Goal: Information Seeking & Learning: Learn about a topic

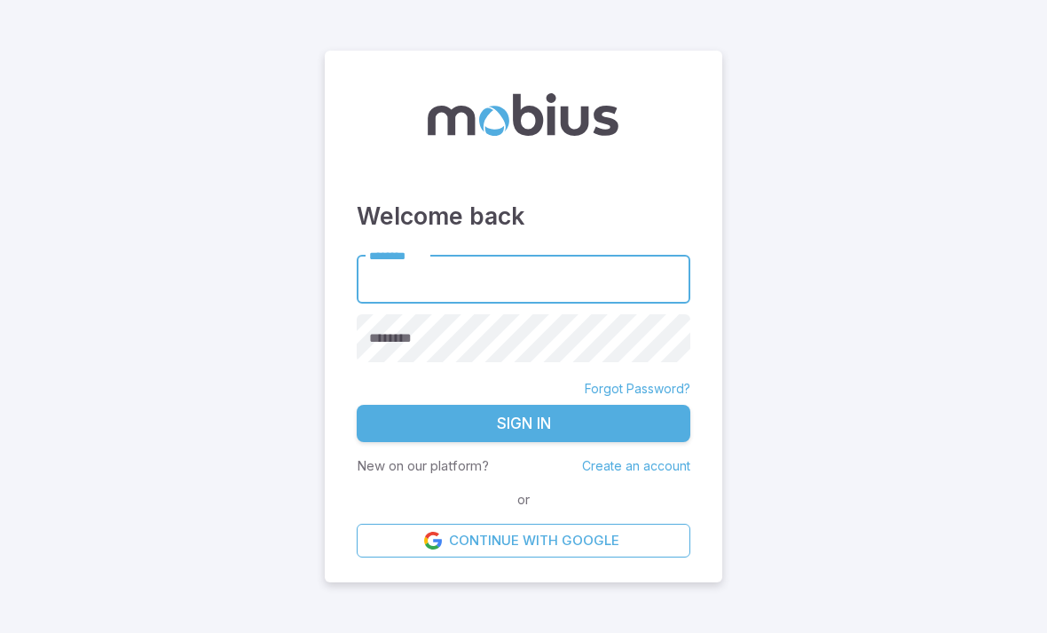
click at [422, 303] on input "********" at bounding box center [524, 279] width 334 height 49
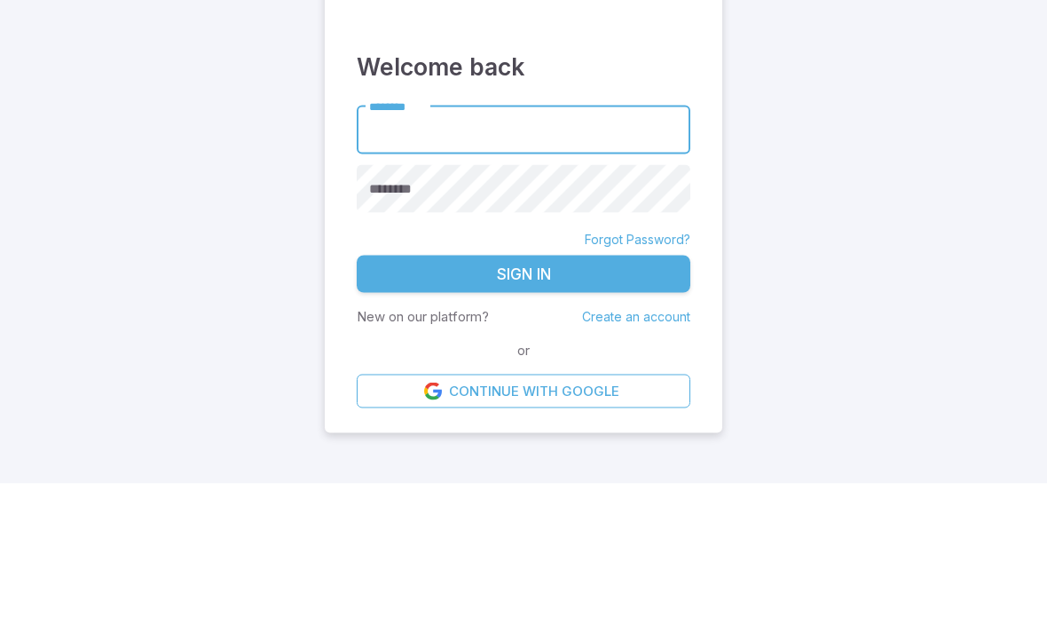
type input "******"
click at [523, 405] on button "Sign In" at bounding box center [524, 423] width 334 height 37
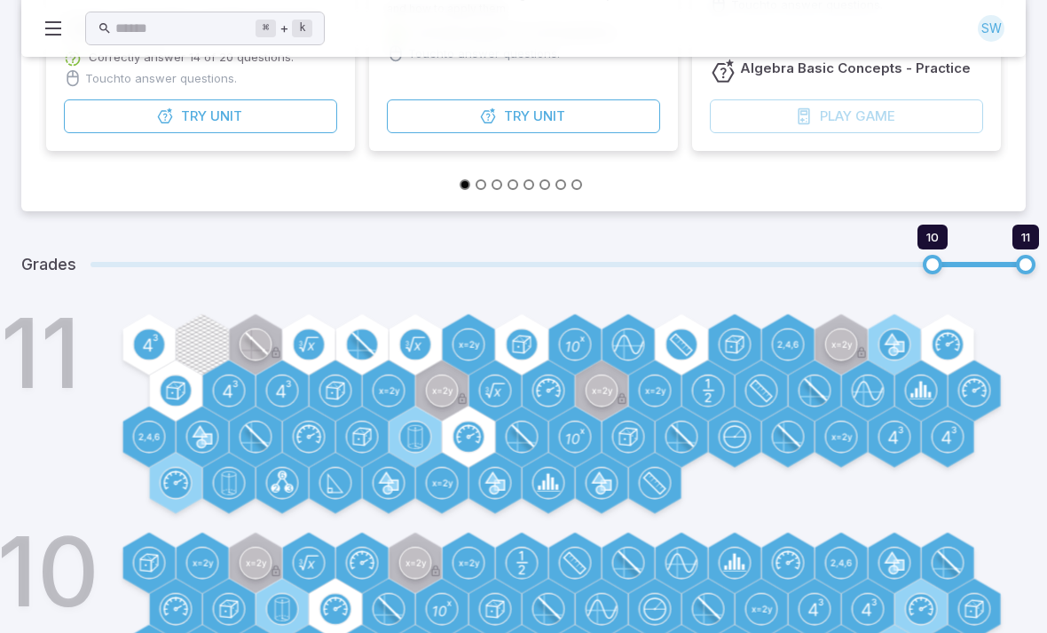
scroll to position [538, 0]
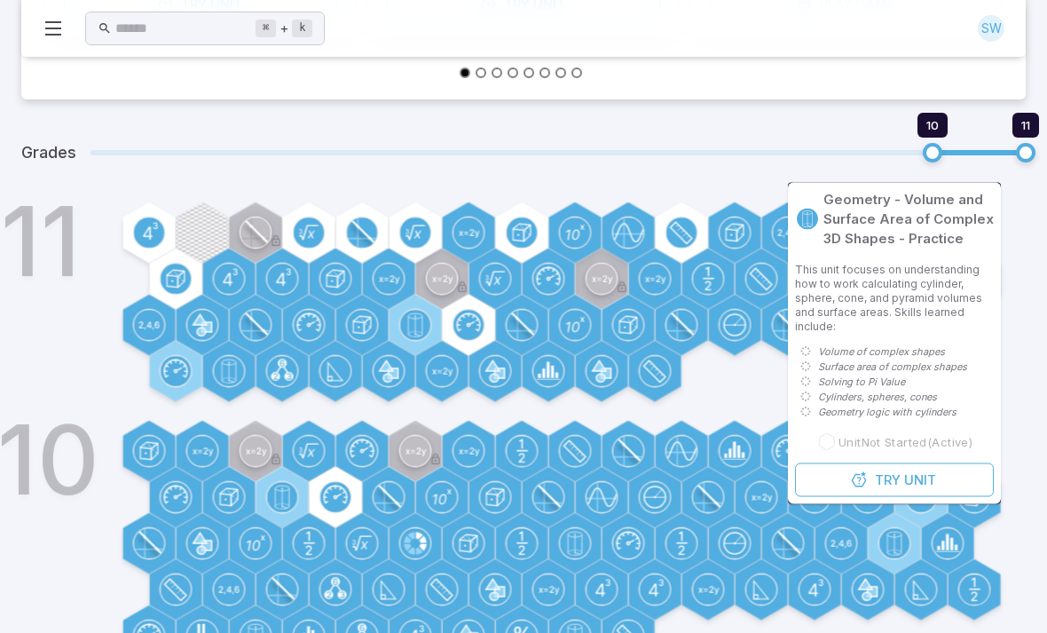
click at [1024, 553] on div "10" at bounding box center [548, 546] width 955 height 245
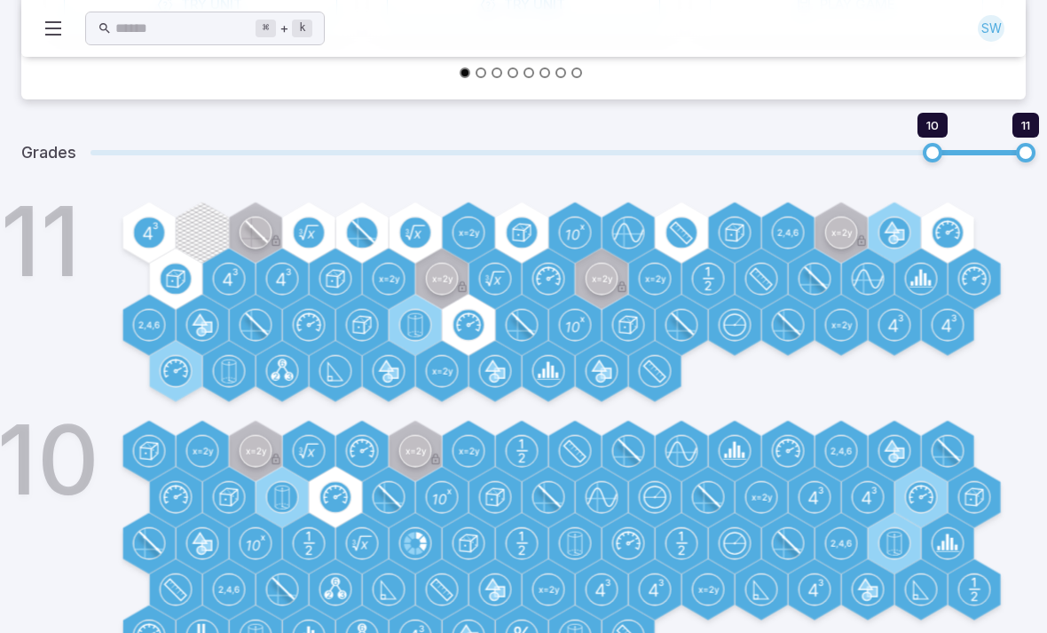
click at [964, 264] on icon at bounding box center [974, 279] width 30 height 30
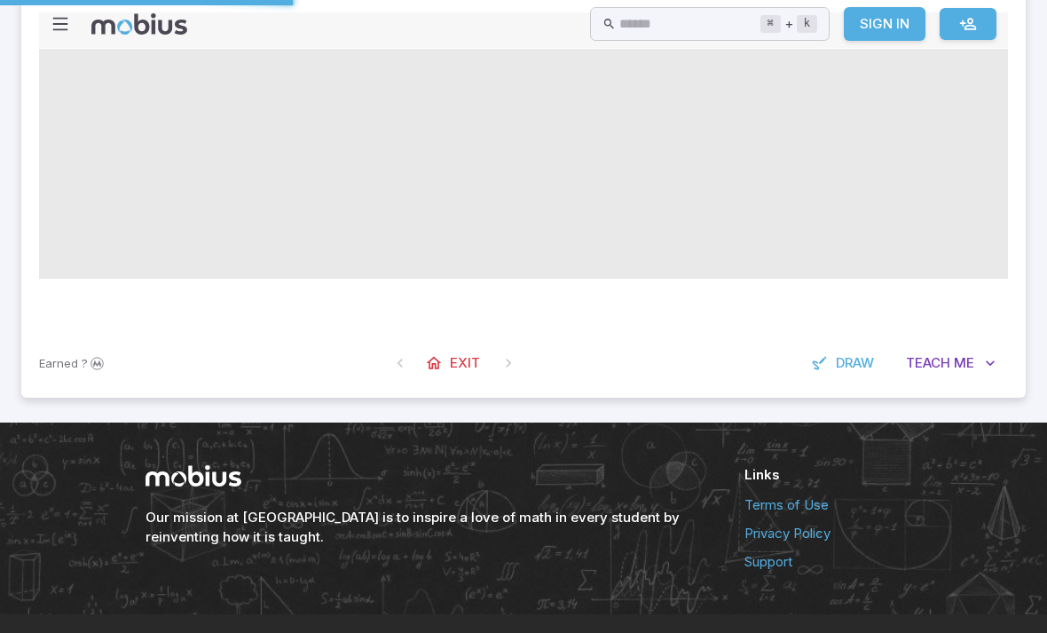
click at [983, 632] on html "Home Math Grade 1 Grade 2 Grade 3 Grade 4 Grade 5 Grade 6 Grade 7 Grade 8 Grade…" at bounding box center [523, 65] width 1047 height 1207
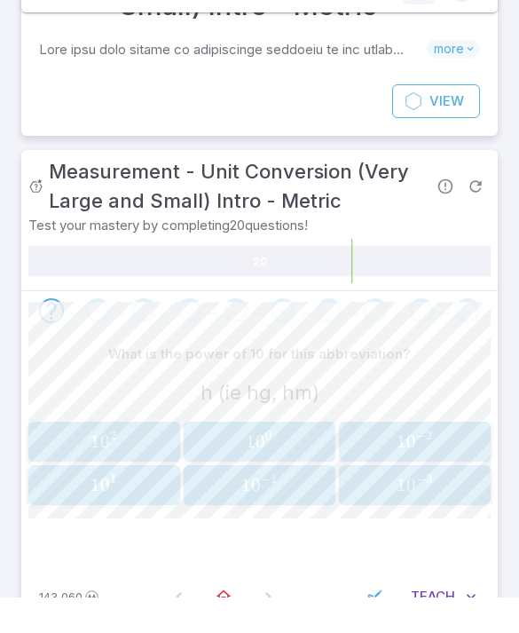
scroll to position [137, 0]
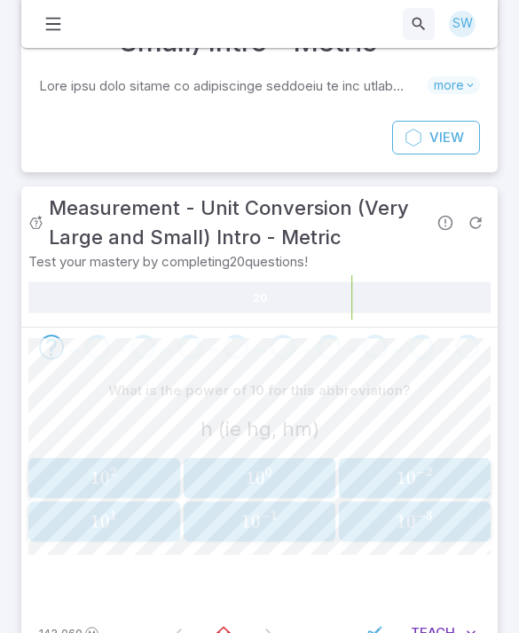
click at [110, 484] on span "2" at bounding box center [113, 478] width 7 height 22
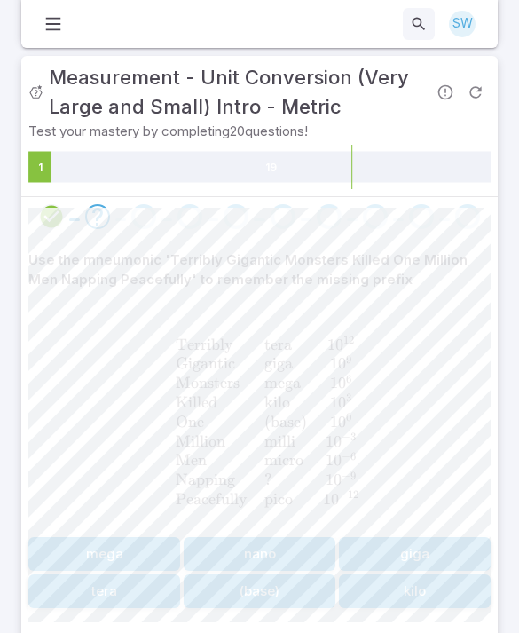
scroll to position [269, 0]
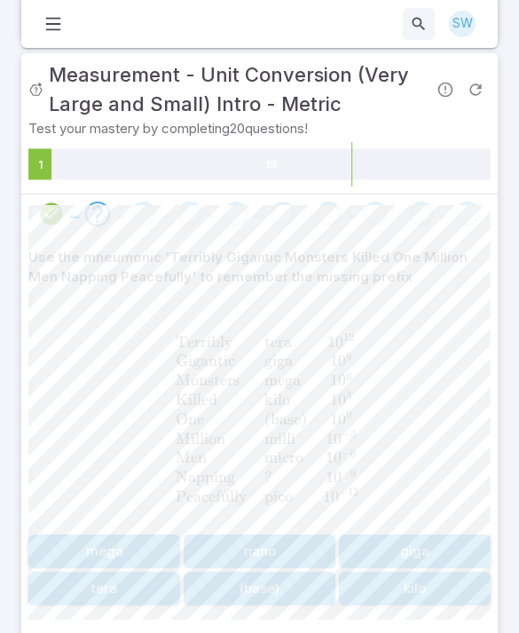
click at [252, 544] on button "nano" at bounding box center [260, 552] width 152 height 34
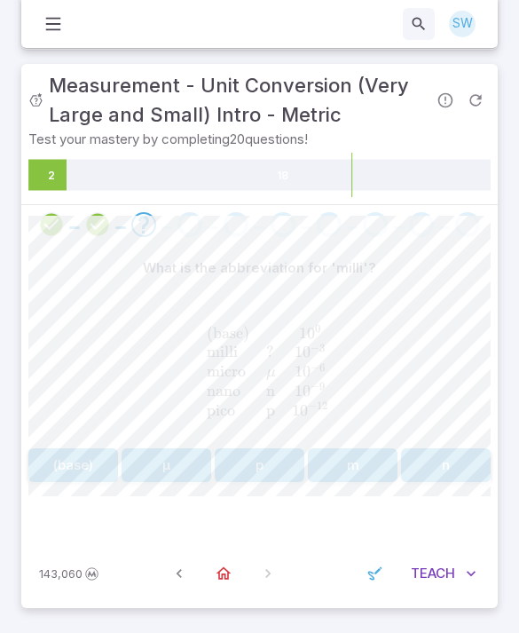
scroll to position [201, 0]
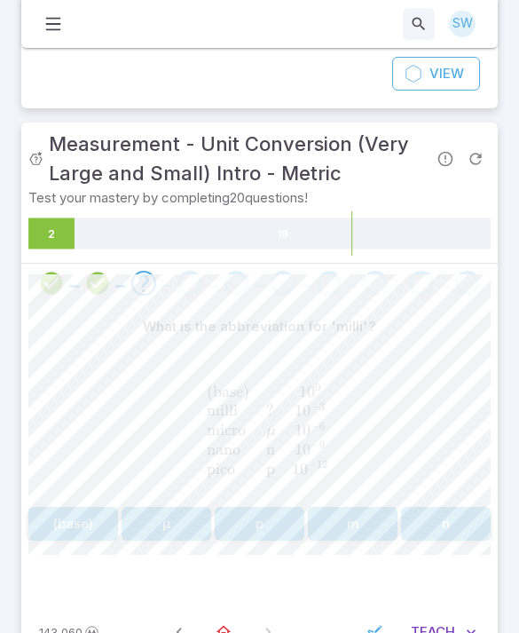
click at [369, 528] on button "m" at bounding box center [353, 524] width 90 height 34
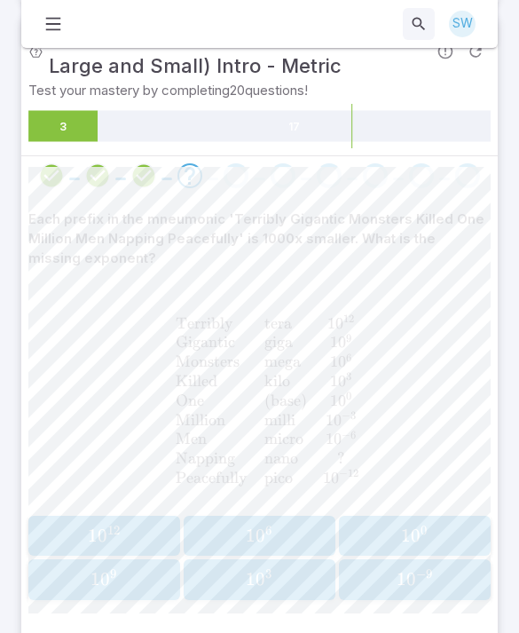
scroll to position [303, 0]
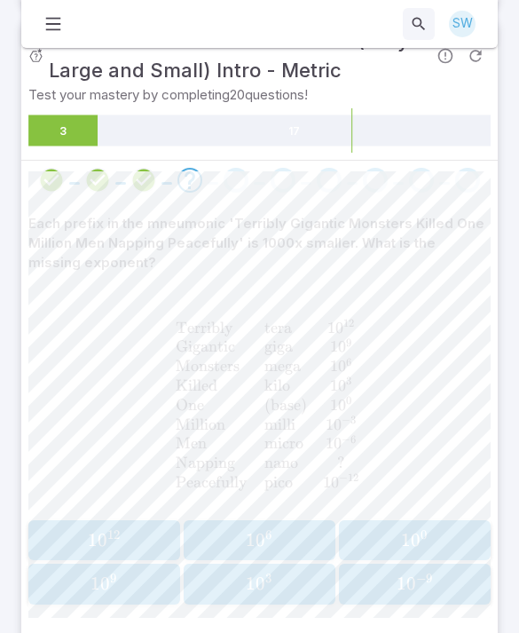
click at [452, 572] on span "1 0 − 9" at bounding box center [414, 583] width 140 height 22
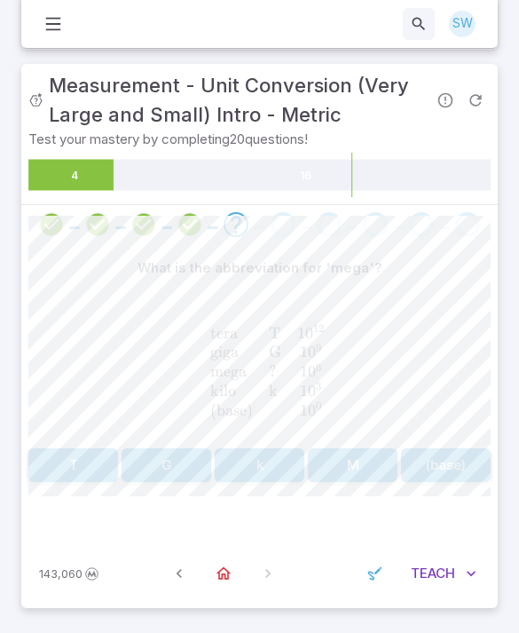
scroll to position [201, 0]
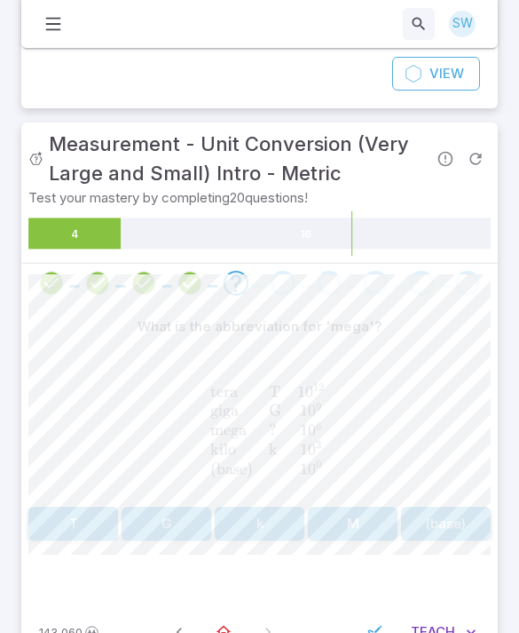
click at [355, 523] on button "M" at bounding box center [353, 524] width 90 height 34
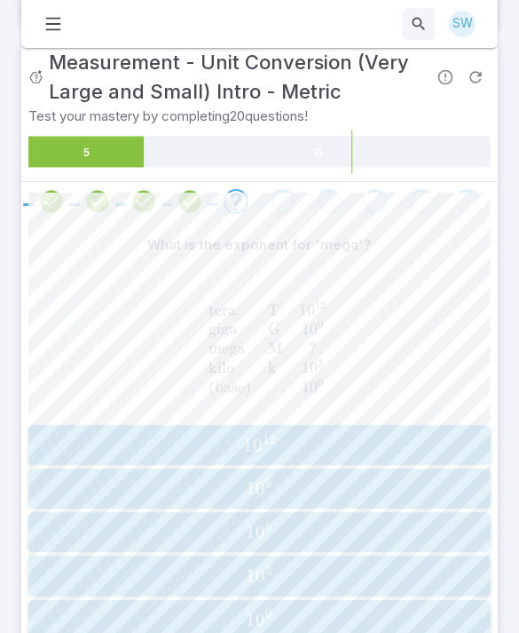
scroll to position [281, 0]
click at [319, 537] on span "1 0 6" at bounding box center [259, 533] width 451 height 22
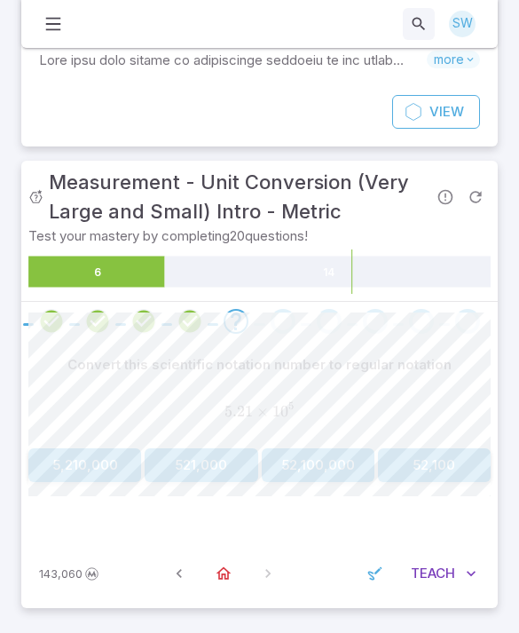
scroll to position [103, 0]
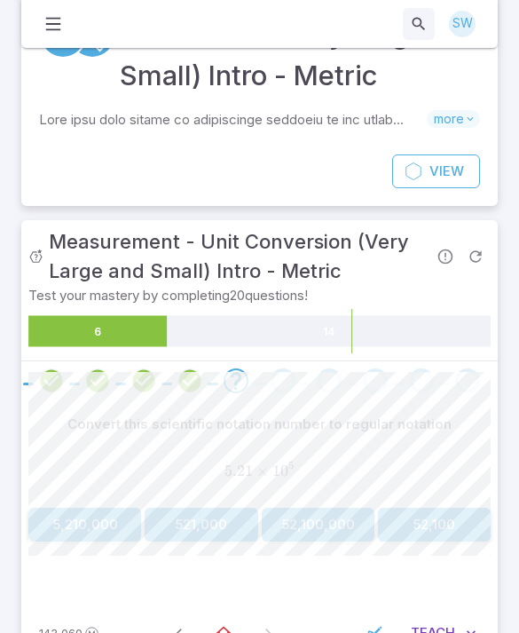
click at [225, 529] on button "521,000" at bounding box center [201, 524] width 113 height 34
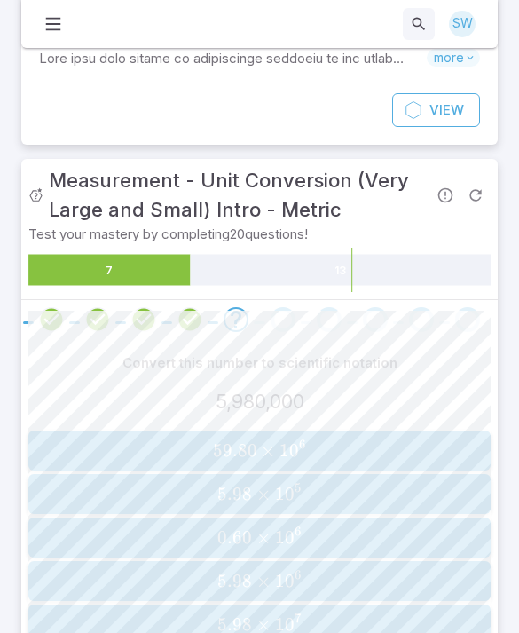
scroll to position [164, 0]
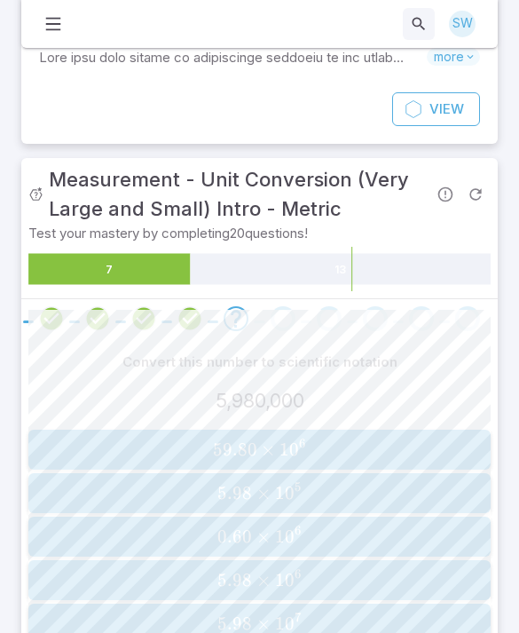
click at [314, 581] on span "5.98 × 1 0 6" at bounding box center [259, 581] width 451 height 22
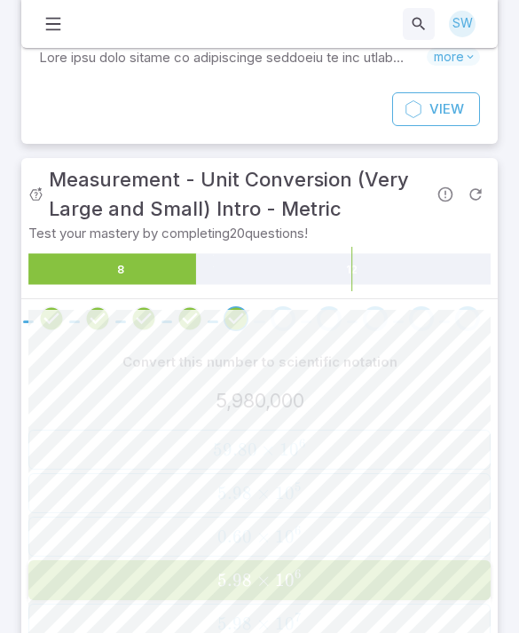
scroll to position [87, 0]
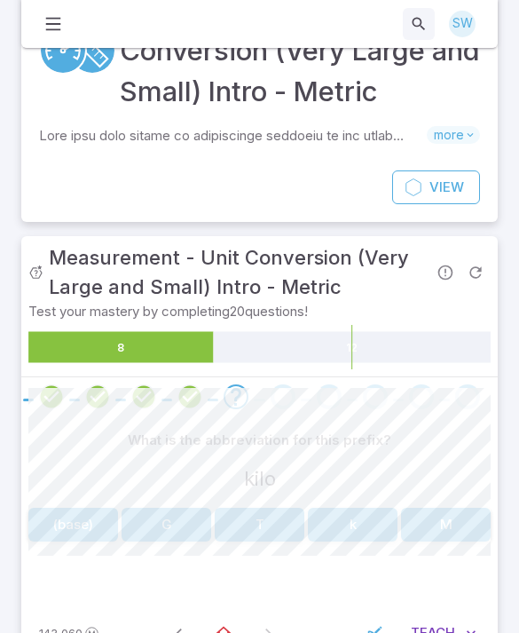
click at [369, 523] on button "k" at bounding box center [353, 524] width 90 height 34
click at [260, 525] on button "giga" at bounding box center [260, 524] width 90 height 34
click at [82, 528] on button "(base)" at bounding box center [73, 524] width 90 height 34
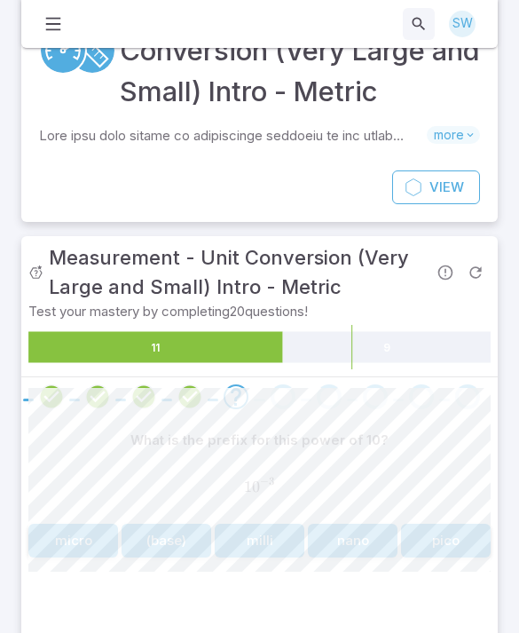
click at [240, 544] on button "milli" at bounding box center [260, 540] width 90 height 34
click at [94, 544] on button "G" at bounding box center [73, 540] width 90 height 34
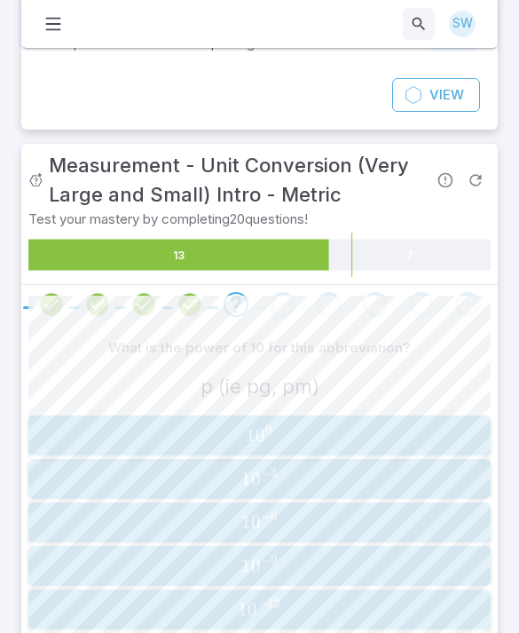
scroll to position [183, 0]
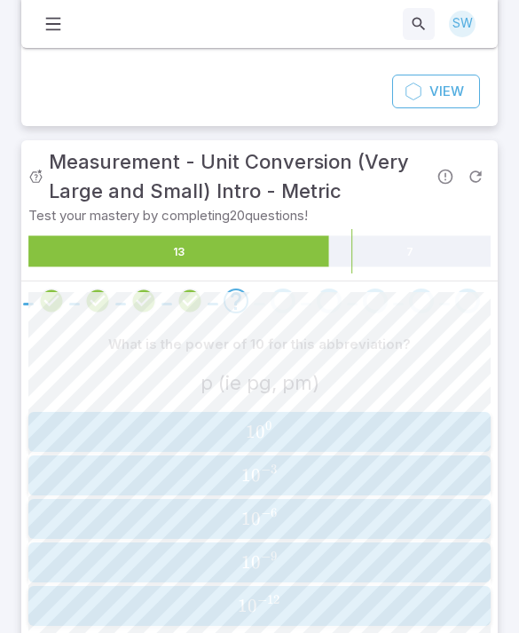
click at [330, 601] on span "1 0 − 12" at bounding box center [259, 605] width 451 height 22
click at [375, 507] on span "1 0 − 6" at bounding box center [259, 518] width 451 height 22
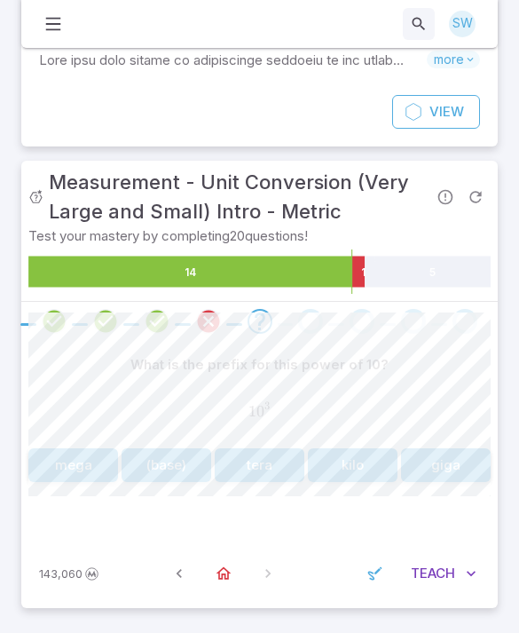
scroll to position [103, 0]
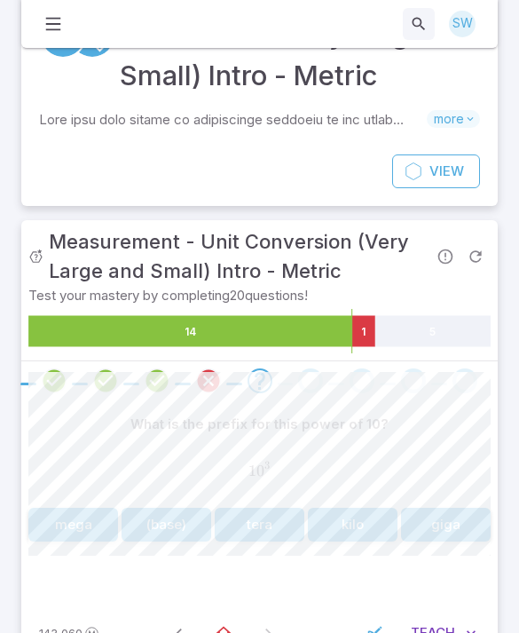
click at [360, 466] on span "1 0 3" at bounding box center [259, 471] width 462 height 20
click at [348, 529] on button "kilo" at bounding box center [353, 524] width 90 height 34
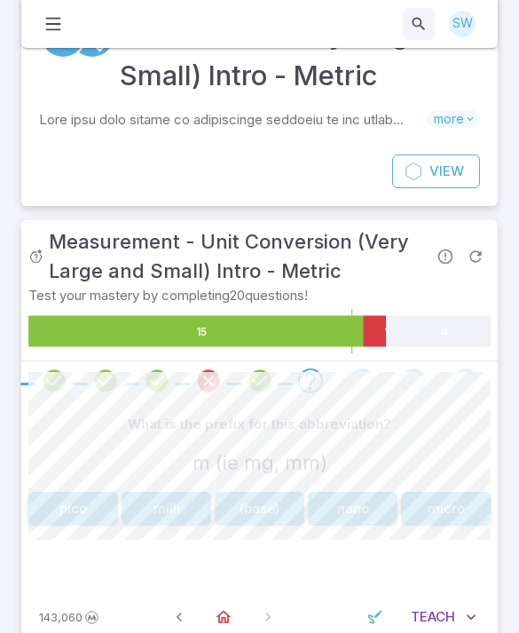
scroll to position [87, 0]
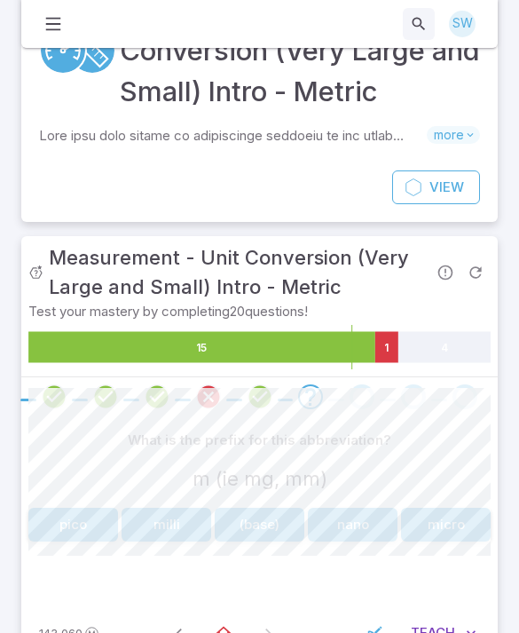
click at [279, 519] on button "(base)" at bounding box center [260, 524] width 90 height 34
click at [94, 539] on button "(base)" at bounding box center [73, 524] width 90 height 34
click at [357, 536] on button "milli" at bounding box center [353, 524] width 90 height 34
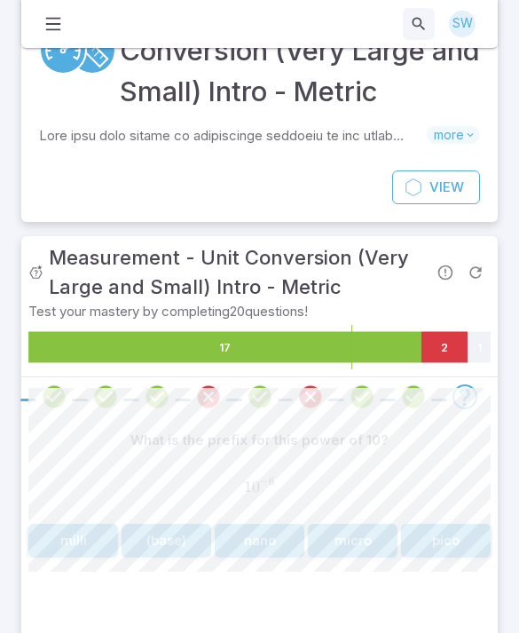
click at [268, 542] on button "nano" at bounding box center [260, 540] width 90 height 34
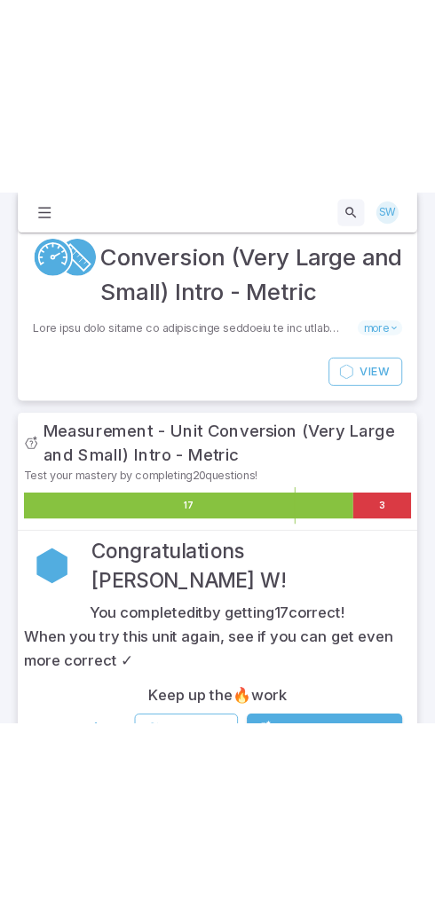
scroll to position [0, 0]
